Goal: Information Seeking & Learning: Find specific page/section

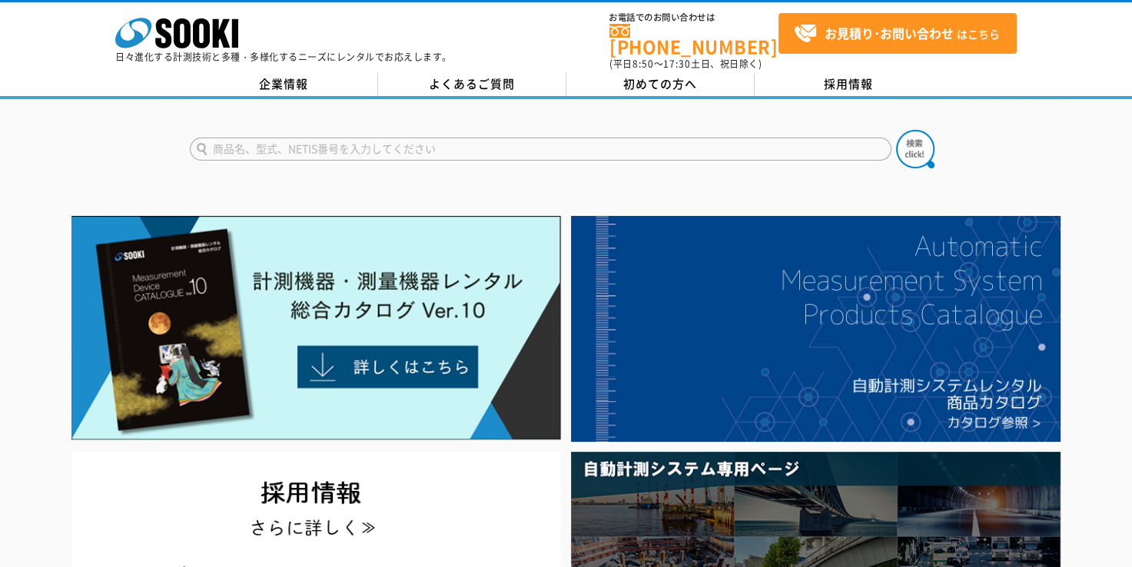
click at [282, 138] on input "text" at bounding box center [541, 149] width 702 height 23
type input "エアライン"
click at [896, 130] on button at bounding box center [915, 149] width 38 height 38
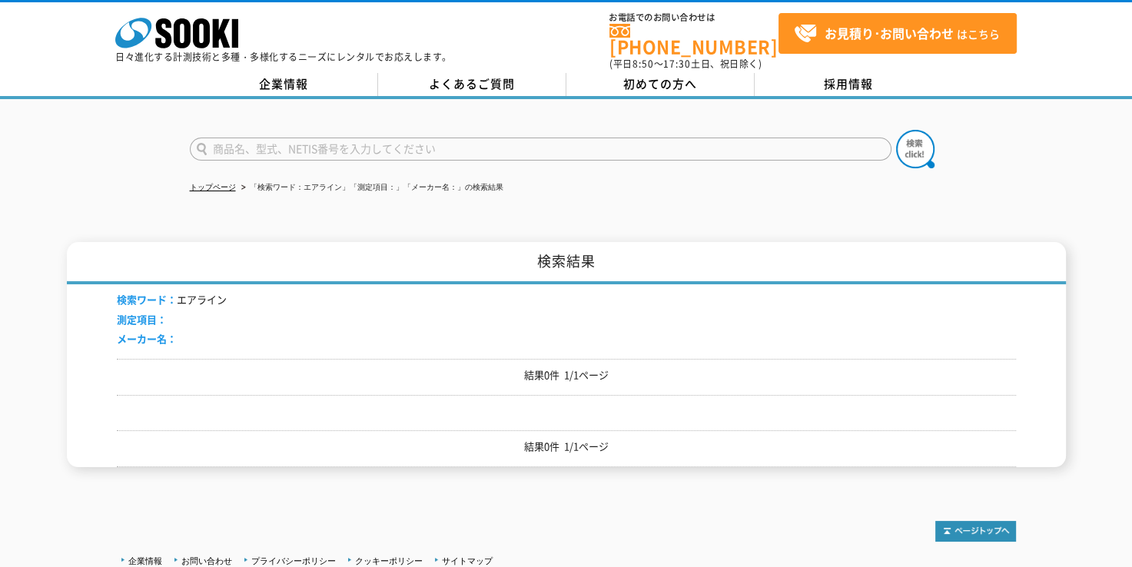
click at [313, 143] on input "text" at bounding box center [541, 149] width 702 height 23
type input "プレッシャデマンド"
click at [896, 130] on button at bounding box center [915, 149] width 38 height 38
click at [387, 138] on input "text" at bounding box center [541, 149] width 702 height 23
type input "マスク"
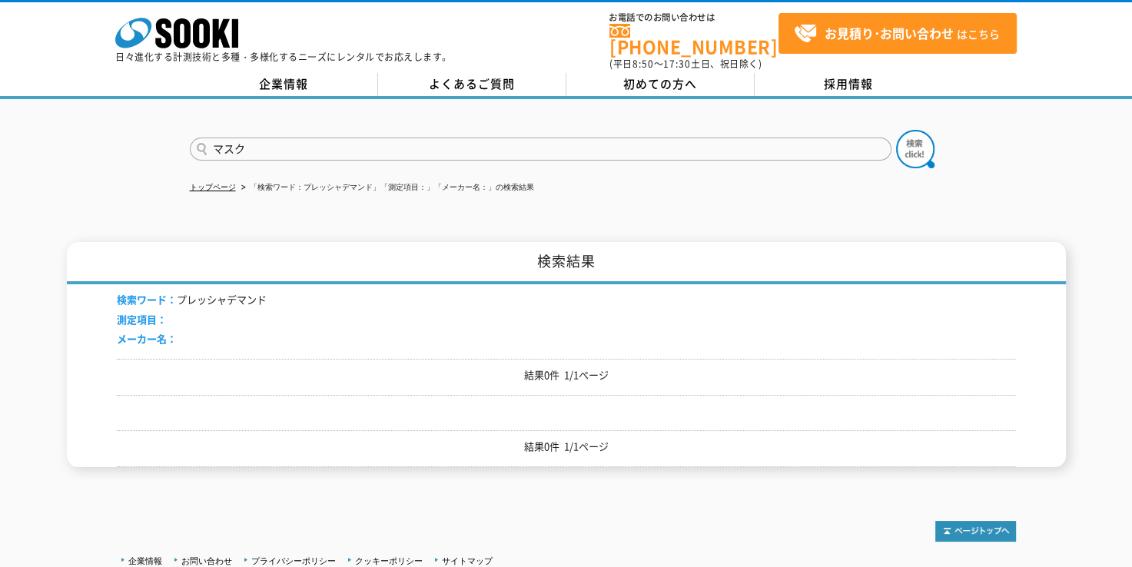
click at [896, 130] on button at bounding box center [915, 149] width 38 height 38
